Goal: Information Seeking & Learning: Learn about a topic

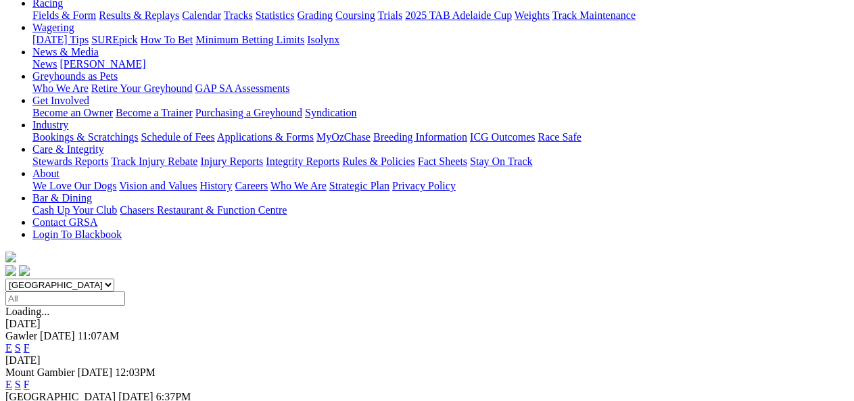
scroll to position [180, 0]
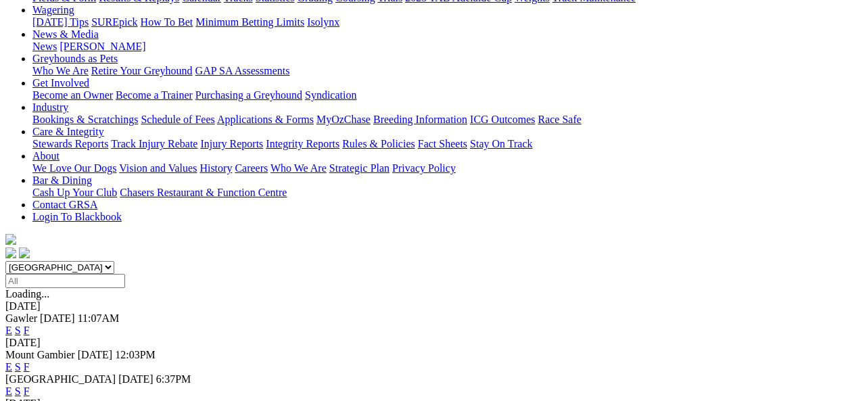
click at [30, 385] on link "F" at bounding box center [27, 390] width 6 height 11
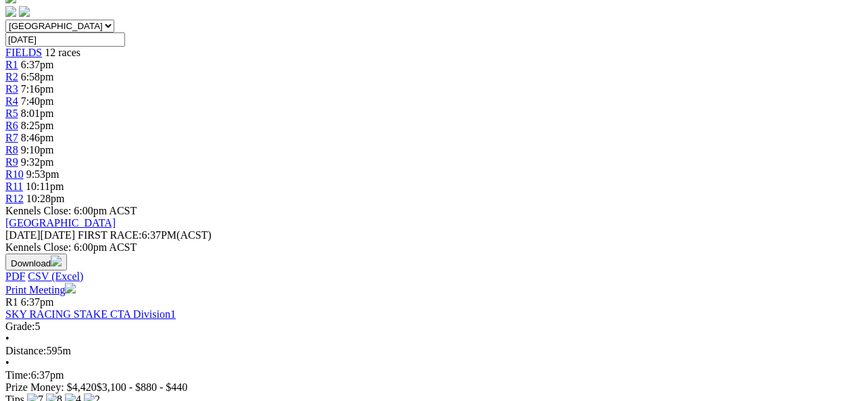
scroll to position [441, 0]
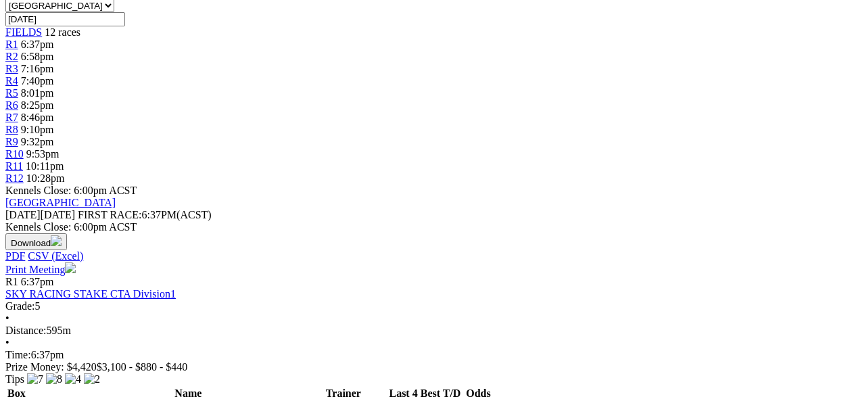
drag, startPoint x: 840, startPoint y: 102, endPoint x: 835, endPoint y: 122, distance: 20.2
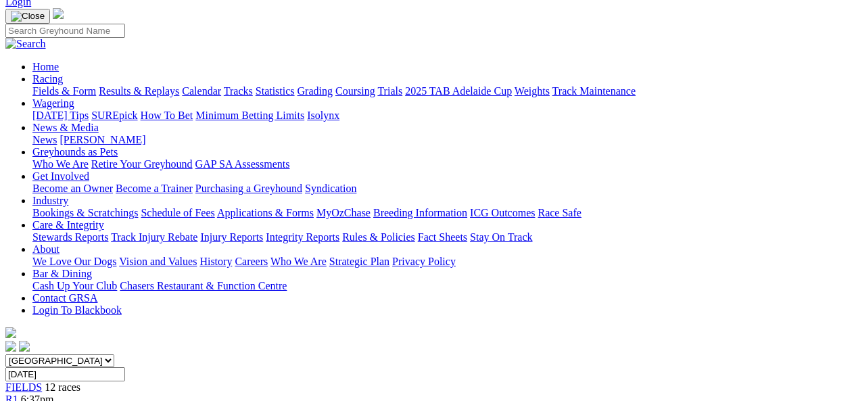
scroll to position [0, 0]
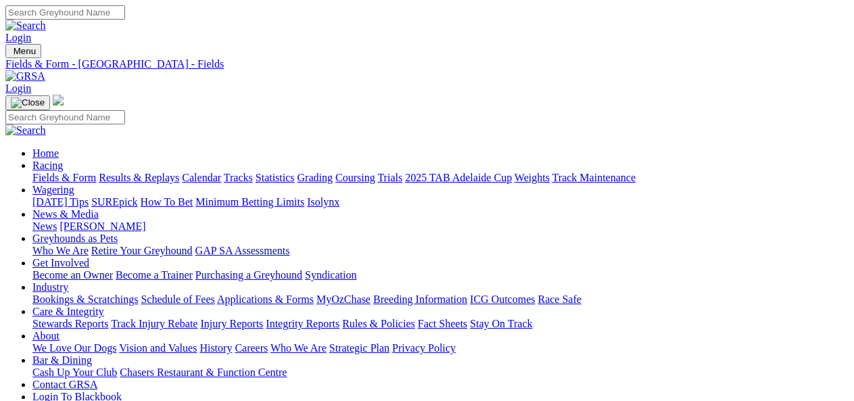
click at [846, 31] on div "Login" at bounding box center [426, 24] width 843 height 39
